Goal: Task Accomplishment & Management: Use online tool/utility

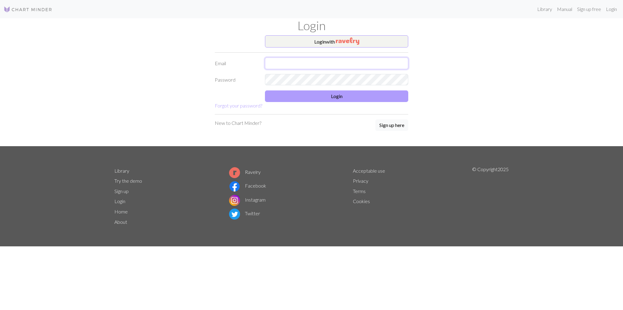
type input "Me_rich27@hotmail.com"
click at [310, 98] on button "Login" at bounding box center [336, 96] width 143 height 12
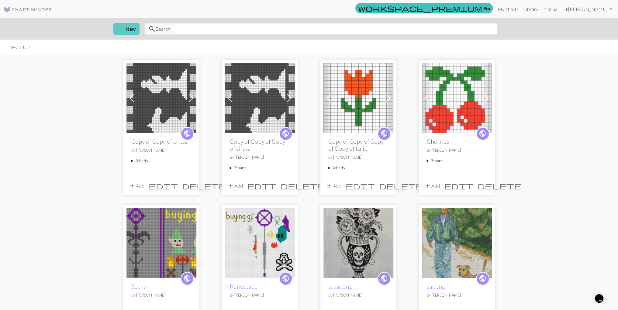
click at [122, 28] on span "add" at bounding box center [120, 29] width 7 height 9
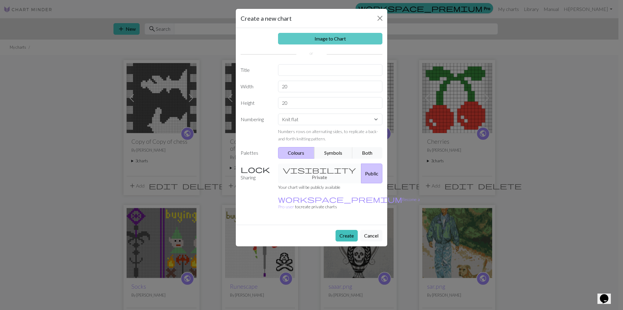
click at [319, 40] on link "Image to Chart" at bounding box center [330, 39] width 105 height 12
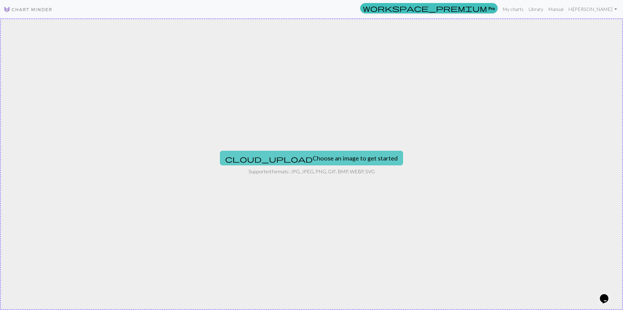
click at [319, 153] on button "cloud_upload Choose an image to get started" at bounding box center [311, 158] width 183 height 15
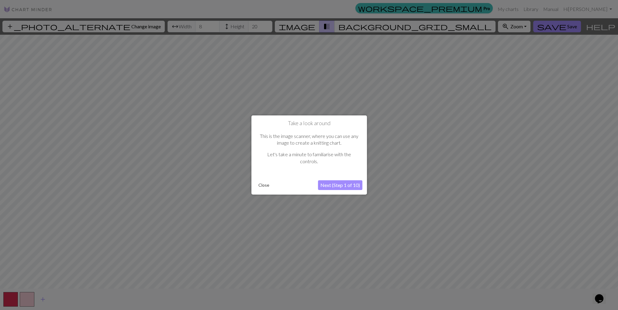
click at [265, 184] on button "Close" at bounding box center [264, 184] width 16 height 9
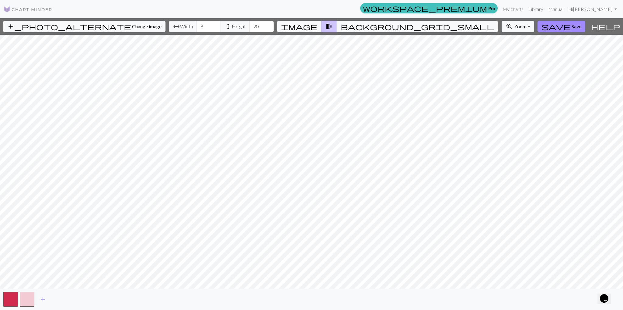
click at [457, 309] on html "This website uses cookies to ensure you get the best experience on our website.…" at bounding box center [311, 155] width 623 height 310
click at [366, 30] on span "background_grid_small" at bounding box center [417, 26] width 153 height 9
click at [333, 24] on span "transition_fade" at bounding box center [328, 26] width 7 height 9
click at [200, 25] on input "10" at bounding box center [208, 27] width 24 height 12
click at [200, 25] on input "11" at bounding box center [208, 27] width 24 height 12
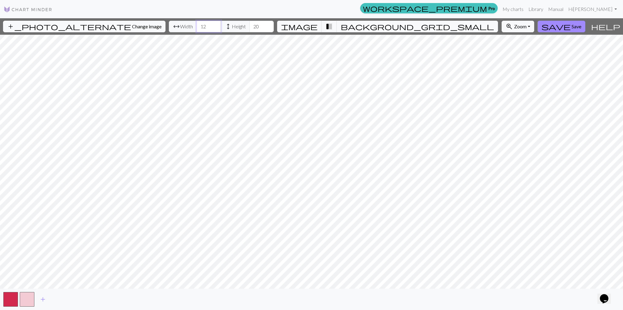
click at [200, 25] on input "12" at bounding box center [208, 27] width 24 height 12
click at [200, 25] on input "13" at bounding box center [208, 27] width 24 height 12
click at [200, 25] on input "14" at bounding box center [208, 27] width 24 height 12
click at [200, 25] on input "15" at bounding box center [208, 27] width 24 height 12
click at [200, 25] on input "17" at bounding box center [208, 27] width 24 height 12
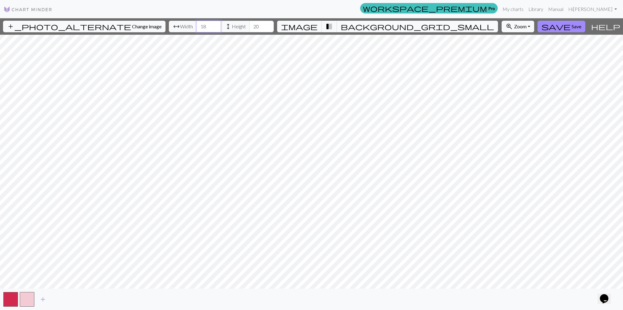
click at [200, 25] on input "18" at bounding box center [208, 27] width 24 height 12
click at [200, 25] on input "19" at bounding box center [208, 27] width 24 height 12
click at [200, 25] on input "20" at bounding box center [208, 27] width 24 height 12
click at [200, 25] on input "21" at bounding box center [208, 27] width 24 height 12
click at [200, 25] on input "22" at bounding box center [208, 27] width 24 height 12
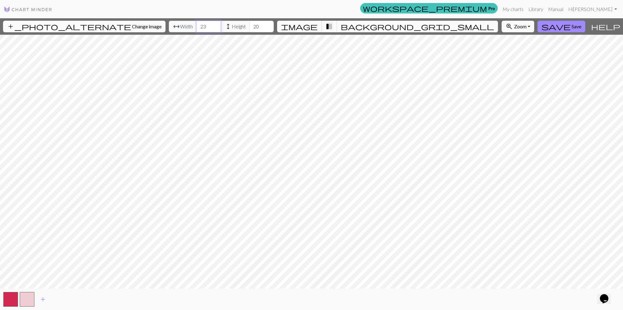
type input "23"
click at [200, 25] on input "23" at bounding box center [208, 27] width 24 height 12
click at [232, 23] on span "Height" at bounding box center [239, 26] width 14 height 7
click at [253, 23] on input "21" at bounding box center [261, 27] width 24 height 12
click at [251, 24] on input "22" at bounding box center [261, 27] width 24 height 12
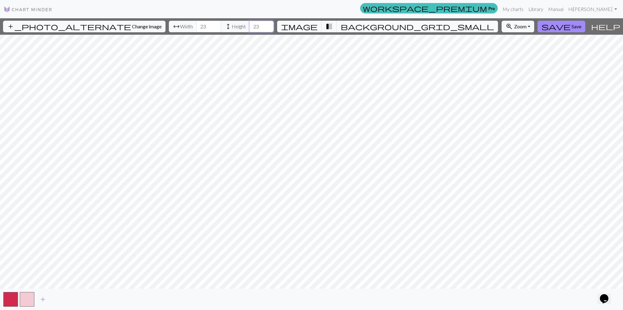
click at [251, 24] on input "23" at bounding box center [261, 27] width 24 height 12
click at [251, 24] on input "24" at bounding box center [261, 27] width 24 height 12
click at [251, 24] on input "25" at bounding box center [261, 27] width 24 height 12
click at [251, 24] on input "26" at bounding box center [261, 27] width 24 height 12
click at [251, 24] on input "27" at bounding box center [261, 27] width 24 height 12
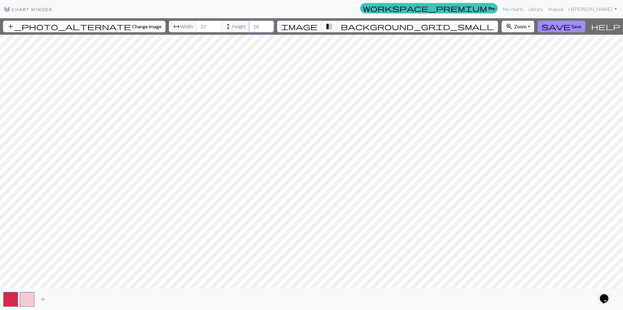
click at [251, 24] on input "28" at bounding box center [261, 27] width 24 height 12
click at [251, 24] on input "29" at bounding box center [261, 27] width 24 height 12
click at [366, 29] on span "background_grid_small" at bounding box center [417, 26] width 153 height 9
click at [333, 26] on span "transition_fade" at bounding box center [328, 26] width 7 height 9
click at [252, 23] on input "30" at bounding box center [261, 27] width 24 height 12
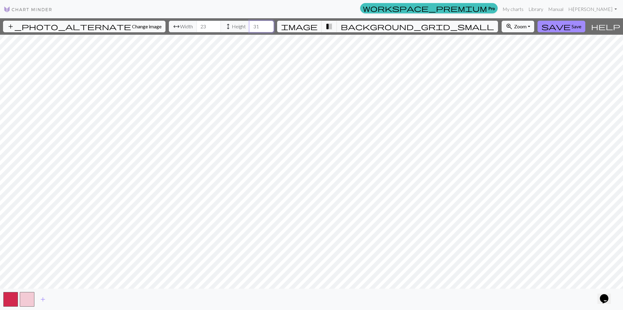
click at [252, 23] on input "31" at bounding box center [261, 27] width 24 height 12
type input "72"
click at [252, 23] on input "72" at bounding box center [261, 27] width 24 height 12
click at [198, 23] on input "56" at bounding box center [208, 27] width 24 height 12
click at [367, 26] on span "background_grid_small" at bounding box center [417, 26] width 153 height 9
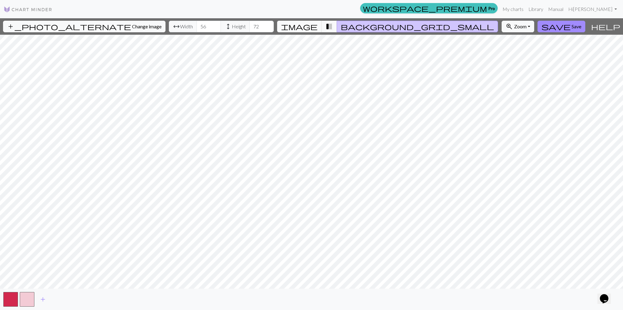
click at [367, 26] on span "background_grid_small" at bounding box center [417, 26] width 153 height 9
click at [337, 26] on button "transition_fade" at bounding box center [329, 27] width 16 height 12
type input "66"
click at [198, 23] on input "66" at bounding box center [208, 27] width 24 height 12
type input "79"
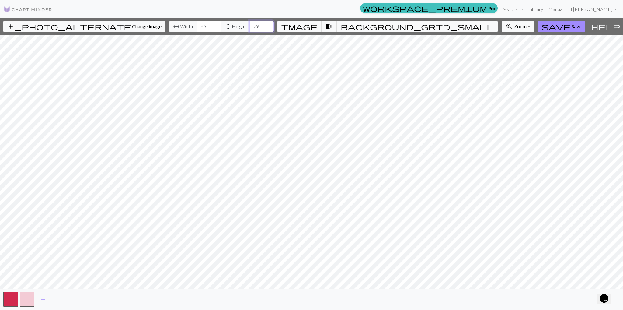
click at [252, 25] on input "79" at bounding box center [261, 27] width 24 height 12
click at [200, 25] on input "72" at bounding box center [208, 27] width 24 height 12
click at [199, 23] on input "78" at bounding box center [208, 27] width 24 height 12
click at [333, 27] on span "transition_fade" at bounding box center [328, 26] width 7 height 9
click at [363, 27] on span "background_grid_small" at bounding box center [417, 26] width 153 height 9
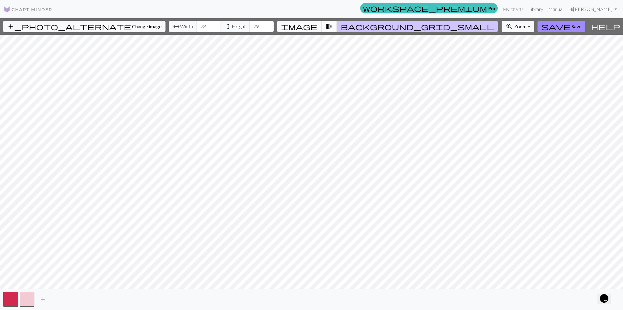
click at [333, 27] on span "transition_fade" at bounding box center [328, 26] width 7 height 9
click at [199, 25] on input "83" at bounding box center [208, 27] width 24 height 12
click at [198, 23] on input "89" at bounding box center [208, 27] width 24 height 12
type input "90"
click at [198, 24] on input "90" at bounding box center [208, 27] width 24 height 12
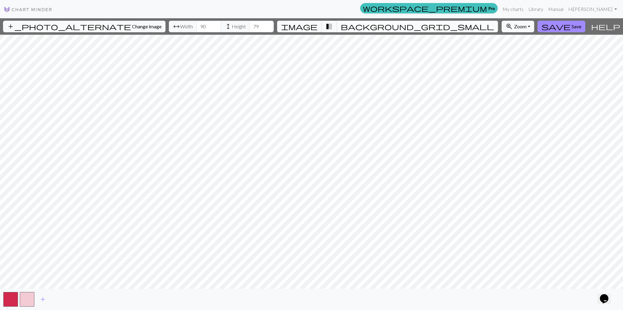
click at [366, 28] on span "background_grid_small" at bounding box center [417, 26] width 153 height 9
type input "90"
click at [252, 25] on input "90" at bounding box center [261, 27] width 24 height 12
click at [367, 26] on span "background_grid_small" at bounding box center [417, 26] width 153 height 9
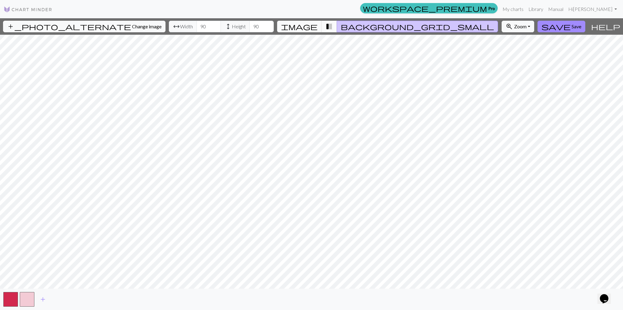
click at [337, 28] on button "transition_fade" at bounding box center [329, 27] width 16 height 12
click at [333, 28] on span "transition_fade" at bounding box center [328, 26] width 7 height 9
click at [362, 29] on button "background_grid_small" at bounding box center [417, 27] width 161 height 12
click at [368, 27] on span "background_grid_small" at bounding box center [417, 26] width 153 height 9
click at [333, 30] on span "transition_fade" at bounding box center [328, 26] width 7 height 9
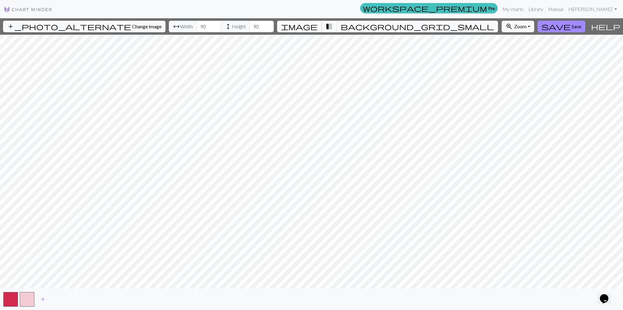
click at [318, 29] on span "image" at bounding box center [299, 26] width 36 height 9
click at [369, 26] on span "background_grid_small" at bounding box center [417, 26] width 153 height 9
click at [198, 25] on input "91" at bounding box center [208, 27] width 24 height 12
click at [198, 25] on input "92" at bounding box center [208, 27] width 24 height 12
click at [198, 25] on input "93" at bounding box center [208, 27] width 24 height 12
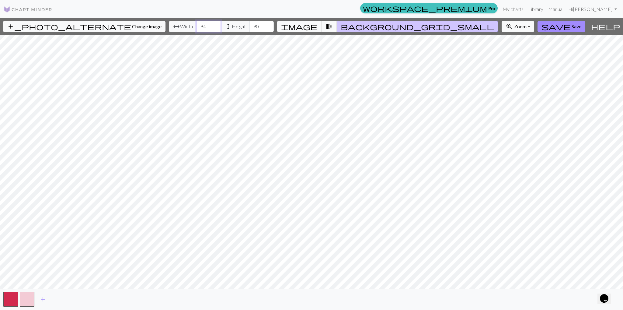
click at [198, 25] on input "94" at bounding box center [208, 27] width 24 height 12
type input "95"
click at [198, 25] on input "95" at bounding box center [208, 27] width 24 height 12
click at [253, 24] on input "91" at bounding box center [261, 27] width 24 height 12
click at [253, 24] on input "92" at bounding box center [261, 27] width 24 height 12
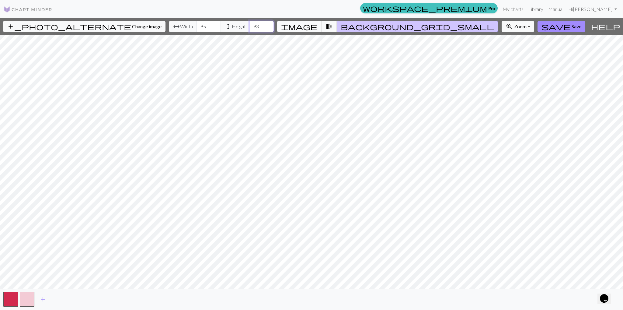
click at [253, 24] on input "93" at bounding box center [261, 27] width 24 height 12
click at [253, 24] on input "94" at bounding box center [261, 27] width 24 height 12
type input "95"
click at [253, 24] on input "95" at bounding box center [261, 27] width 24 height 12
click at [571, 29] on span "Save" at bounding box center [576, 26] width 10 height 6
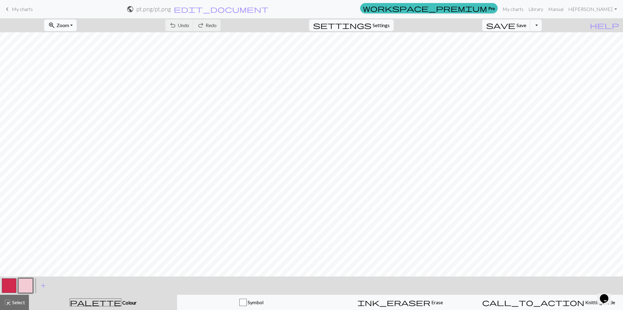
click at [69, 25] on span "Zoom" at bounding box center [63, 25] width 12 height 6
click at [80, 104] on button "200%" at bounding box center [69, 102] width 48 height 10
click at [69, 28] on span "Zoom" at bounding box center [63, 25] width 12 height 6
click at [78, 39] on button "Fit all" at bounding box center [69, 39] width 48 height 10
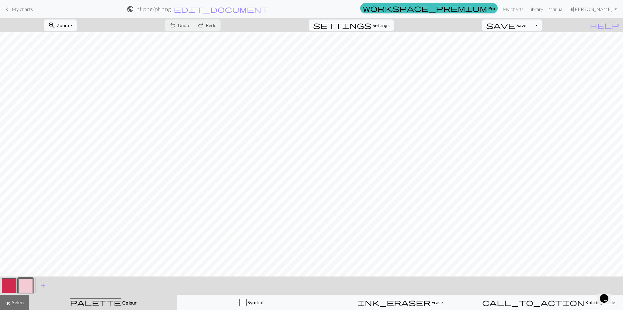
click at [31, 284] on button "button" at bounding box center [25, 285] width 15 height 15
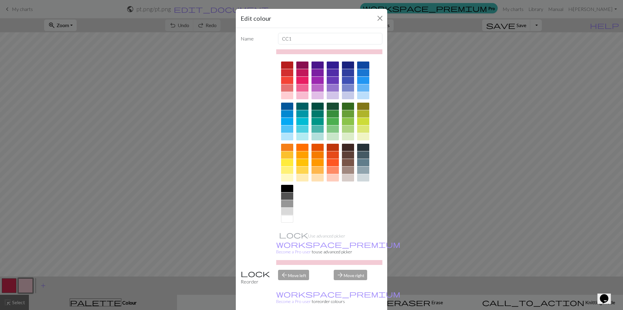
click at [283, 211] on div at bounding box center [287, 210] width 12 height 7
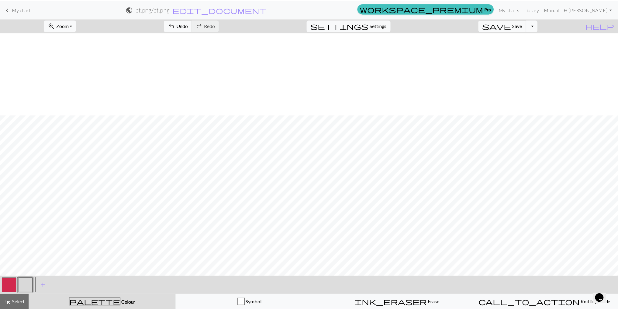
scroll to position [448, 0]
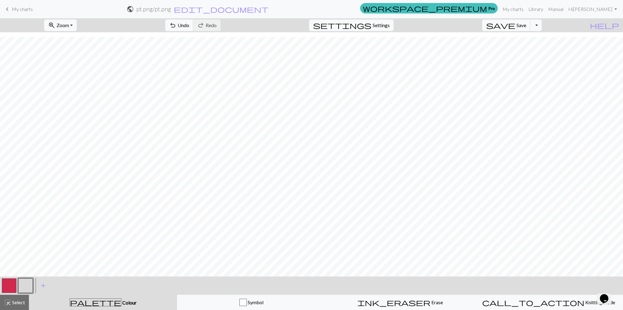
click at [23, 9] on span "My charts" at bounding box center [22, 9] width 21 height 6
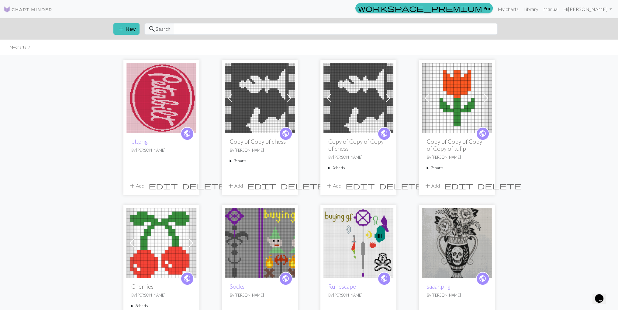
click at [189, 188] on span "delete" at bounding box center [204, 185] width 44 height 9
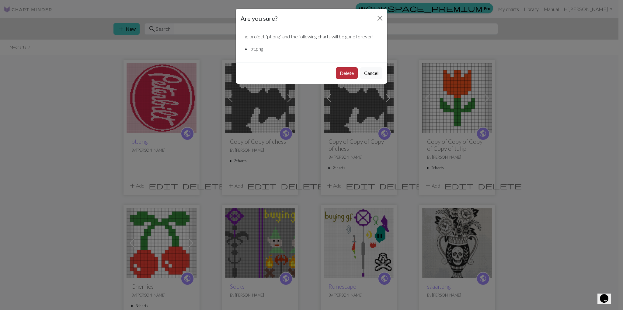
click at [345, 76] on button "Delete" at bounding box center [347, 73] width 22 height 12
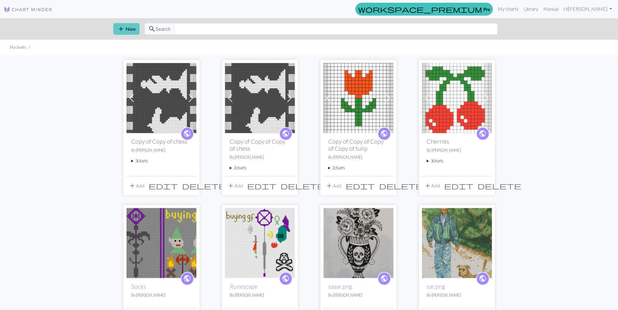
click at [129, 31] on button "add New" at bounding box center [126, 29] width 26 height 12
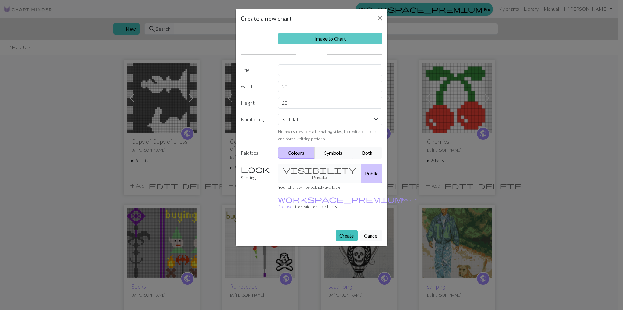
click at [316, 42] on link "Image to Chart" at bounding box center [330, 39] width 105 height 12
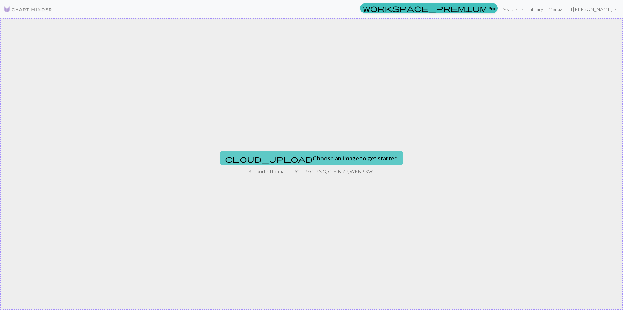
click at [305, 158] on button "cloud_upload Choose an image to get started" at bounding box center [311, 158] width 183 height 15
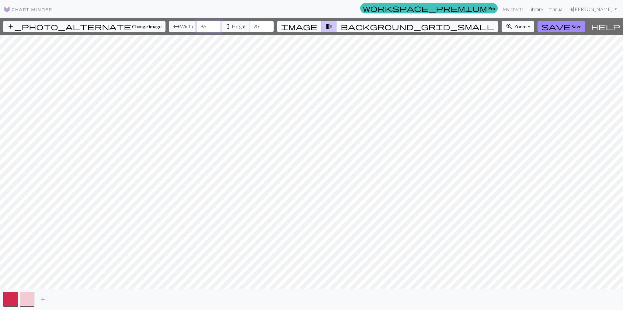
click at [199, 25] on input "96" at bounding box center [208, 27] width 24 height 12
click at [199, 25] on input "97" at bounding box center [208, 27] width 24 height 12
click at [199, 25] on input "98" at bounding box center [208, 27] width 24 height 12
click at [199, 25] on input "99" at bounding box center [208, 27] width 24 height 12
type input "100"
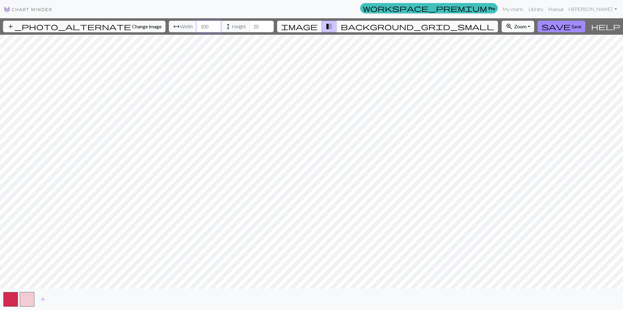
click at [199, 25] on input "100" at bounding box center [208, 27] width 24 height 12
click at [251, 24] on input "74" at bounding box center [261, 27] width 24 height 12
click at [251, 24] on input "89" at bounding box center [261, 27] width 24 height 12
click at [251, 24] on input "98" at bounding box center [261, 27] width 24 height 12
click at [251, 24] on input "99" at bounding box center [261, 27] width 24 height 12
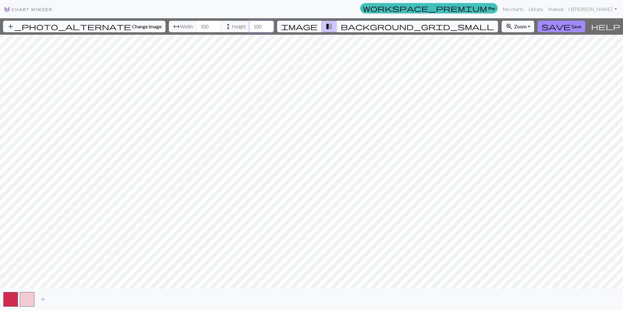
type input "100"
click at [251, 24] on input "100" at bounding box center [261, 27] width 24 height 12
click at [307, 34] on div "add_photo_alternate Change image arrow_range Width 100 height Height 100 image …" at bounding box center [311, 163] width 623 height 291
click at [309, 293] on div "add_photo_alternate Change image arrow_range Width 100 height Height 100 image …" at bounding box center [311, 163] width 623 height 291
click at [370, 26] on button "background_grid_small" at bounding box center [417, 27] width 161 height 12
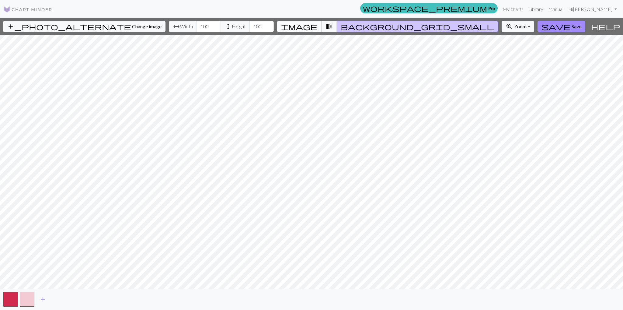
click at [318, 26] on span "image" at bounding box center [299, 26] width 36 height 9
click at [333, 26] on span "transition_fade" at bounding box center [328, 26] width 7 height 9
click at [366, 25] on span "background_grid_small" at bounding box center [417, 26] width 153 height 9
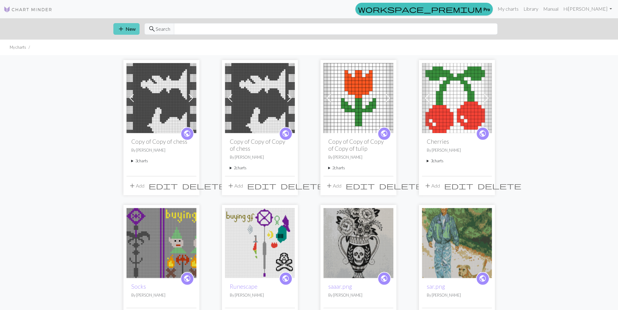
click at [124, 30] on span "add" at bounding box center [120, 29] width 7 height 9
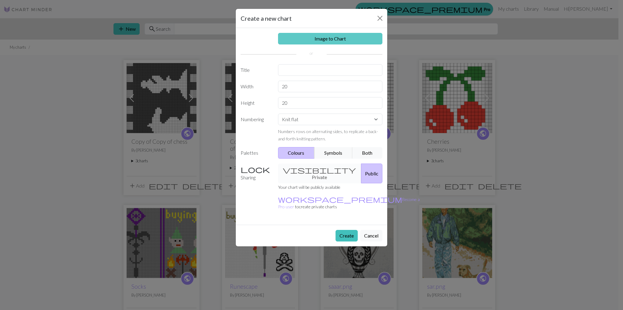
click at [310, 40] on link "Image to Chart" at bounding box center [330, 39] width 105 height 12
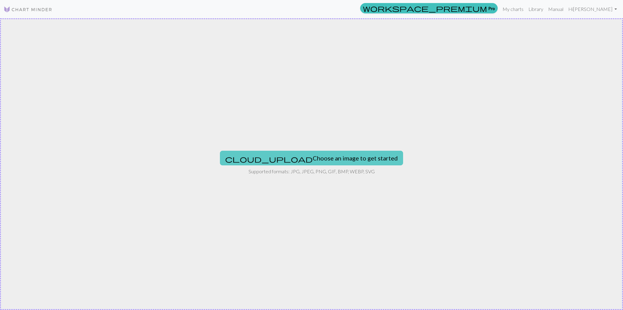
click at [311, 160] on button "cloud_upload Choose an image to get started" at bounding box center [311, 158] width 183 height 15
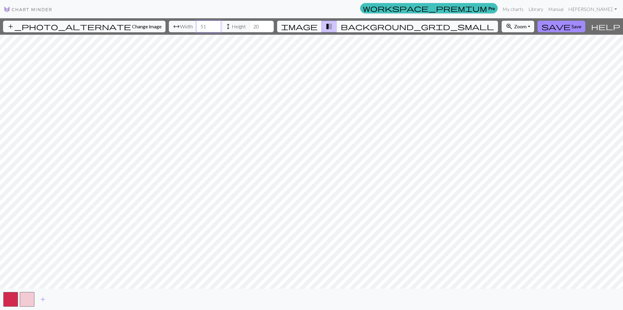
click at [200, 25] on input "51" at bounding box center [208, 27] width 24 height 12
type input "50"
click at [197, 30] on input "50" at bounding box center [208, 27] width 24 height 12
click at [252, 24] on input "32" at bounding box center [261, 27] width 24 height 12
click at [252, 24] on input "41" at bounding box center [261, 27] width 24 height 12
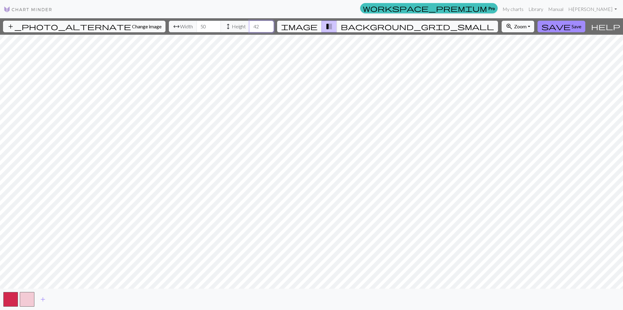
click at [252, 24] on input "42" at bounding box center [261, 27] width 24 height 12
click at [252, 24] on input "43" at bounding box center [261, 27] width 24 height 12
click at [252, 24] on input "44" at bounding box center [261, 27] width 24 height 12
click at [252, 24] on input "45" at bounding box center [261, 27] width 24 height 12
click at [252, 24] on input "46" at bounding box center [261, 27] width 24 height 12
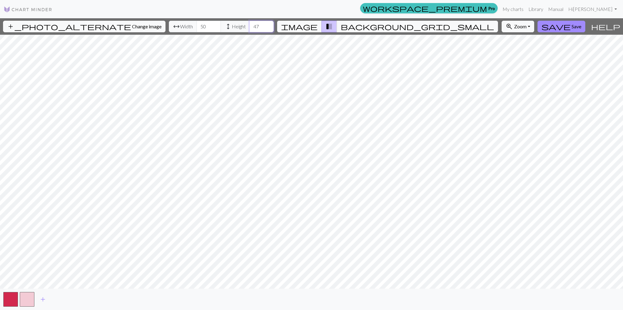
click at [252, 24] on input "47" at bounding box center [261, 27] width 24 height 12
click at [252, 24] on input "48" at bounding box center [261, 27] width 24 height 12
click at [252, 24] on input "49" at bounding box center [261, 27] width 24 height 12
click at [252, 24] on input "50" at bounding box center [261, 27] width 24 height 12
click at [252, 24] on input "51" at bounding box center [261, 27] width 24 height 12
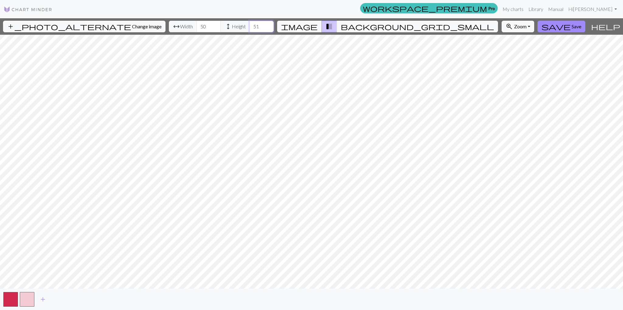
click at [252, 31] on input "51" at bounding box center [261, 27] width 24 height 12
click at [252, 28] on input "50" at bounding box center [261, 27] width 24 height 12
click at [365, 23] on span "background_grid_small" at bounding box center [417, 26] width 153 height 9
click at [333, 27] on span "transition_fade" at bounding box center [328, 26] width 7 height 9
click at [316, 34] on div "add_photo_alternate Change image arrow_range Width 50 height Height 50 image tr…" at bounding box center [311, 163] width 623 height 291
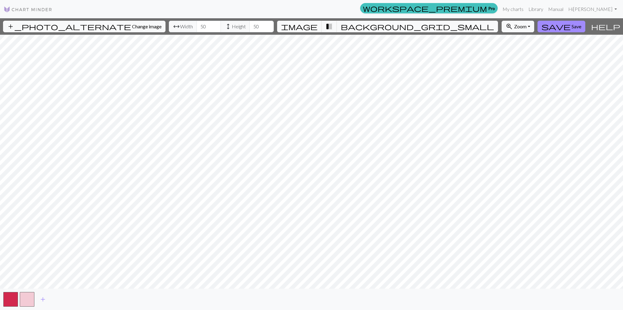
click at [311, 291] on div "add_photo_alternate Change image arrow_range Width 50 height Height 50 image tr…" at bounding box center [311, 163] width 623 height 291
click at [253, 25] on input "51" at bounding box center [261, 27] width 24 height 12
click at [253, 25] on input "52" at bounding box center [261, 27] width 24 height 12
click at [253, 25] on input "53" at bounding box center [261, 27] width 24 height 12
click at [253, 25] on input "54" at bounding box center [261, 27] width 24 height 12
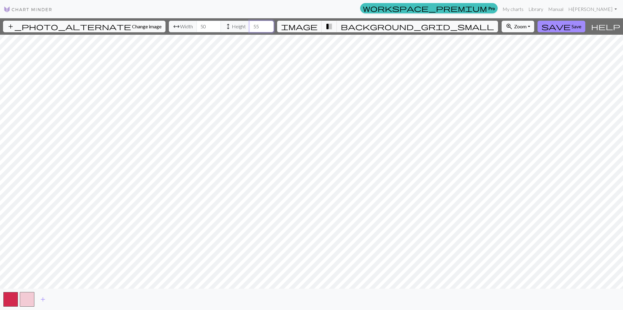
click at [253, 25] on input "55" at bounding box center [261, 27] width 24 height 12
click at [250, 24] on input "56" at bounding box center [261, 27] width 24 height 12
click at [250, 24] on input "57" at bounding box center [261, 27] width 24 height 12
click at [250, 24] on input "58" at bounding box center [261, 27] width 24 height 12
click at [252, 24] on input "59" at bounding box center [261, 27] width 24 height 12
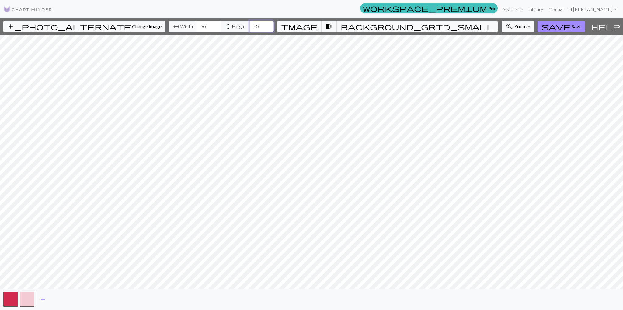
click at [252, 24] on input "60" at bounding box center [261, 27] width 24 height 12
click at [370, 28] on button "background_grid_small" at bounding box center [417, 27] width 161 height 12
click at [333, 26] on span "transition_fade" at bounding box center [328, 26] width 7 height 9
click at [363, 26] on span "background_grid_small" at bounding box center [417, 26] width 153 height 9
click at [253, 23] on input "61" at bounding box center [261, 27] width 24 height 12
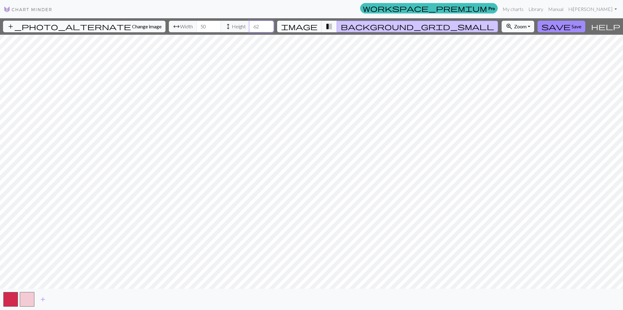
click at [253, 24] on input "62" at bounding box center [261, 27] width 24 height 12
click at [252, 24] on input "63" at bounding box center [261, 27] width 24 height 12
click at [252, 24] on input "64" at bounding box center [261, 27] width 24 height 12
click at [252, 24] on input "65" at bounding box center [261, 27] width 24 height 12
click at [333, 25] on span "transition_fade" at bounding box center [328, 26] width 7 height 9
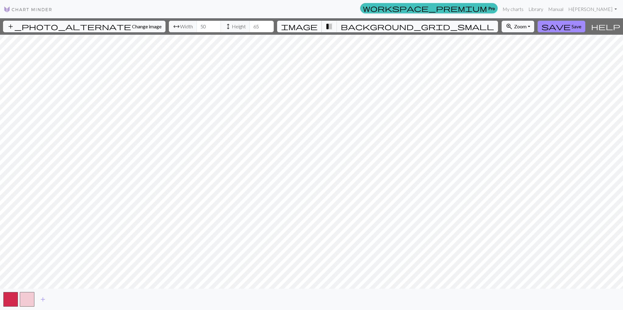
click at [322, 28] on button "image" at bounding box center [299, 27] width 45 height 12
click at [333, 25] on span "transition_fade" at bounding box center [328, 26] width 7 height 9
click at [29, 299] on button "button" at bounding box center [27, 299] width 15 height 15
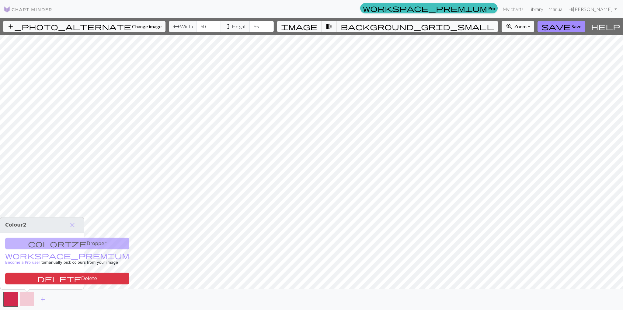
click at [30, 301] on button "button" at bounding box center [27, 299] width 15 height 15
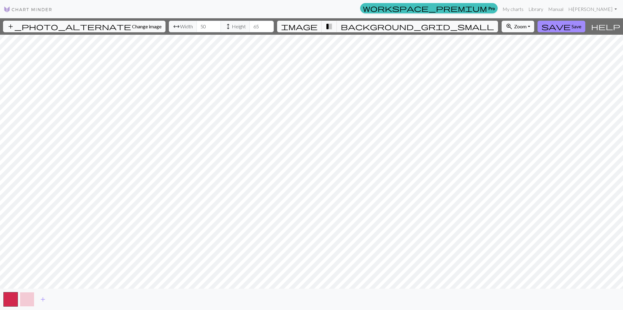
click at [30, 301] on button "button" at bounding box center [27, 299] width 15 height 15
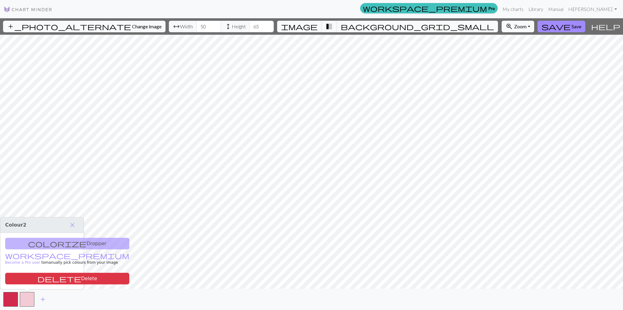
click at [44, 245] on div "colorize Dropper workspace_premium Become a Pro user to manually pick colours f…" at bounding box center [41, 261] width 83 height 56
click at [73, 227] on span "close" at bounding box center [72, 225] width 7 height 9
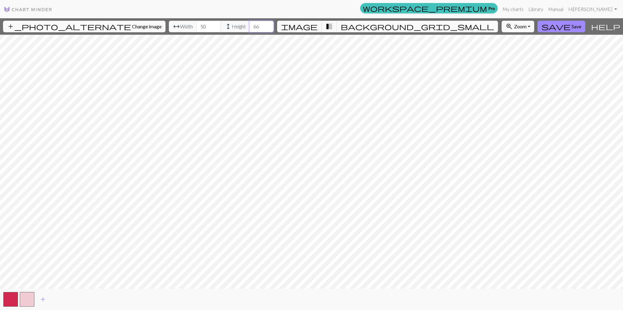
click at [251, 25] on input "66" at bounding box center [261, 27] width 24 height 12
click at [251, 25] on input "67" at bounding box center [261, 27] width 24 height 12
click at [251, 25] on input "68" at bounding box center [261, 27] width 24 height 12
click at [251, 25] on input "69" at bounding box center [261, 27] width 24 height 12
type input "70"
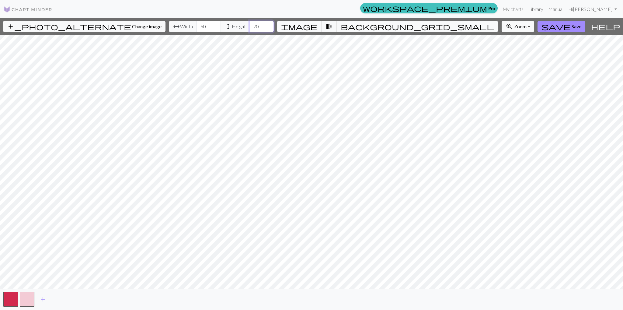
click at [251, 25] on input "70" at bounding box center [261, 27] width 24 height 12
click at [198, 25] on input "51" at bounding box center [208, 27] width 24 height 12
type input "52"
click at [198, 25] on input "52" at bounding box center [208, 27] width 24 height 12
click at [366, 25] on span "background_grid_small" at bounding box center [417, 26] width 153 height 9
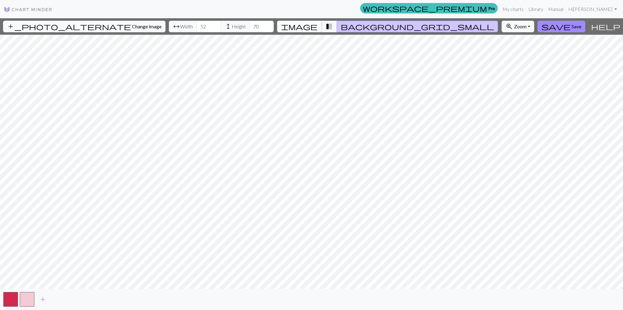
click at [318, 27] on span "image" at bounding box center [299, 26] width 36 height 9
click at [333, 25] on span "transition_fade" at bounding box center [328, 26] width 7 height 9
click at [318, 27] on span "image" at bounding box center [299, 26] width 36 height 9
click at [362, 27] on button "background_grid_small" at bounding box center [417, 27] width 161 height 12
